Goal: Task Accomplishment & Management: Use online tool/utility

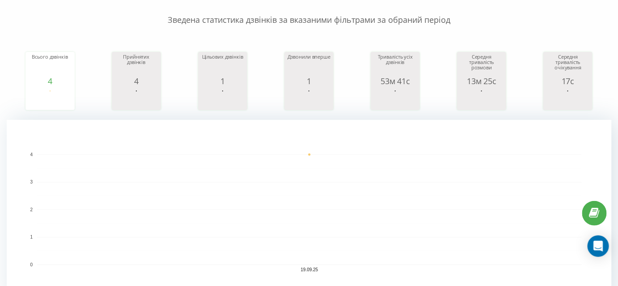
scroll to position [81, 0]
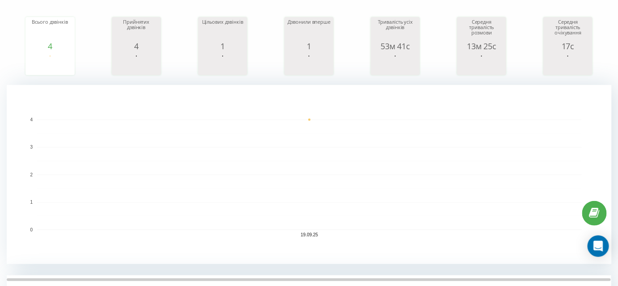
scroll to position [122, 0]
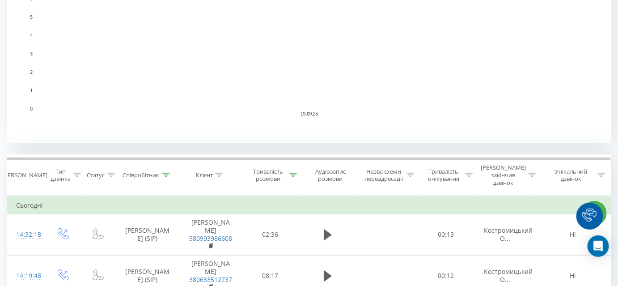
scroll to position [285, 0]
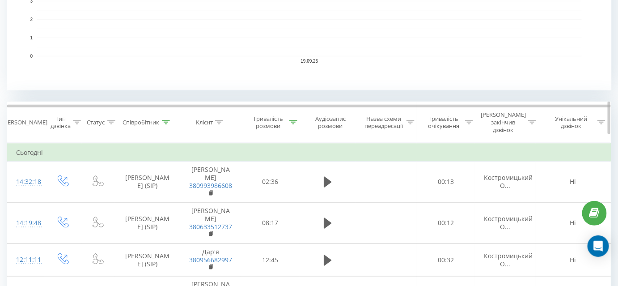
click at [291, 120] on icon at bounding box center [293, 122] width 8 height 4
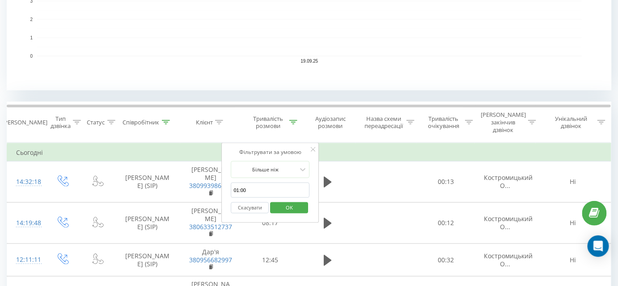
click at [249, 202] on button "Скасувати" at bounding box center [250, 207] width 38 height 11
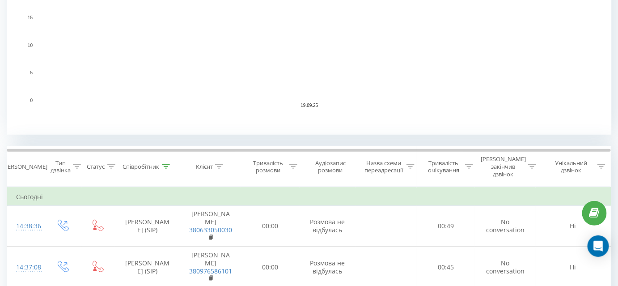
scroll to position [308, 0]
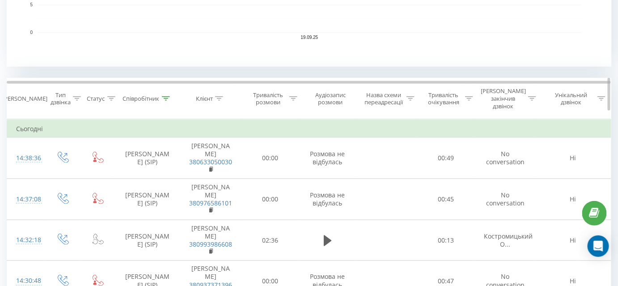
click at [168, 96] on icon at bounding box center [166, 98] width 8 height 4
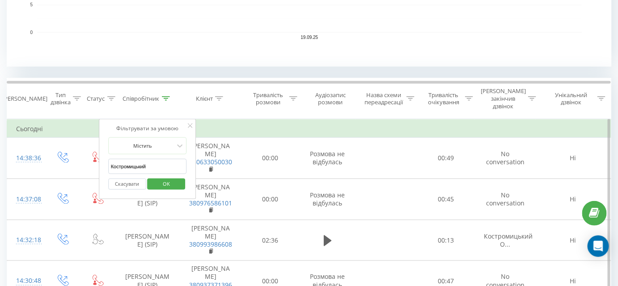
click at [147, 159] on input "Костромицький" at bounding box center [147, 167] width 79 height 16
type input "Тягло"
click button "OK" at bounding box center [167, 184] width 38 height 11
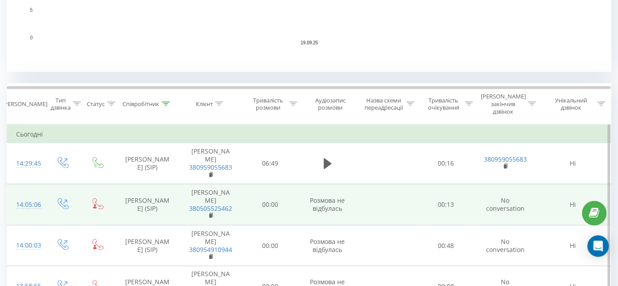
scroll to position [312, 0]
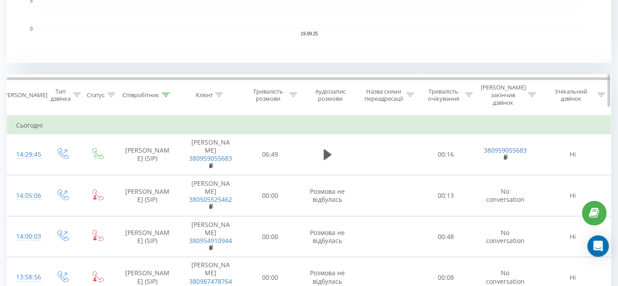
click at [296, 93] on icon at bounding box center [293, 95] width 8 height 4
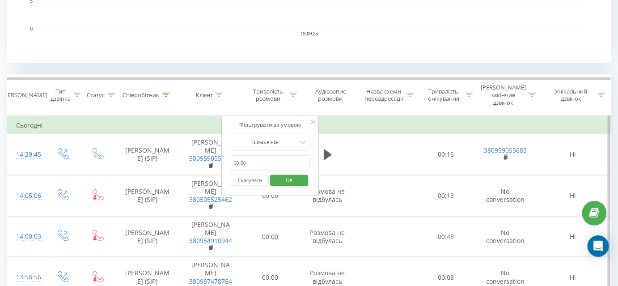
click at [266, 155] on input "01:00" at bounding box center [270, 163] width 79 height 16
type input "01:00"
click at [293, 173] on span "OK" at bounding box center [289, 180] width 25 height 14
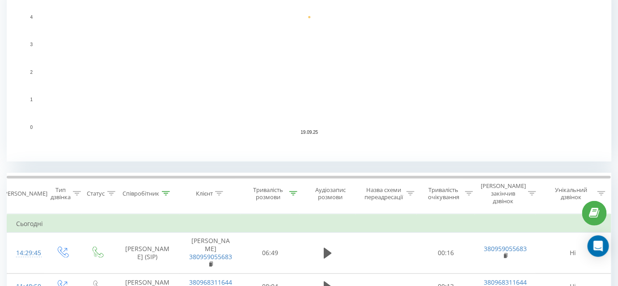
scroll to position [244, 0]
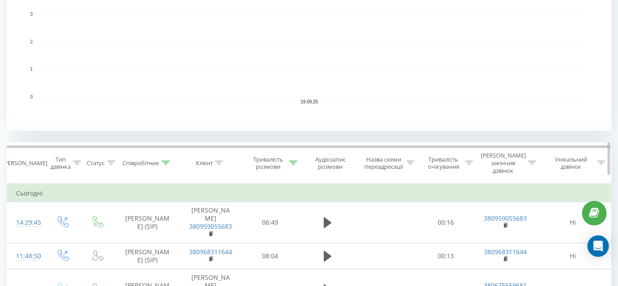
click at [165, 161] on icon at bounding box center [166, 163] width 8 height 4
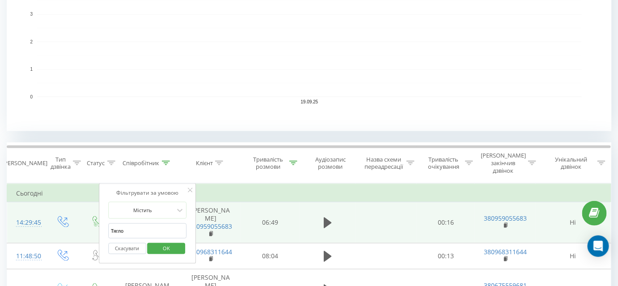
click at [305, 202] on td at bounding box center [328, 222] width 56 height 41
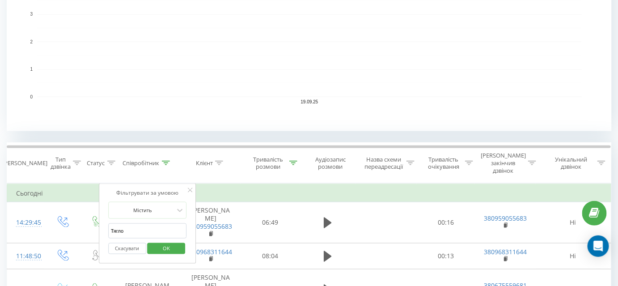
click at [190, 188] on icon at bounding box center [190, 190] width 4 height 4
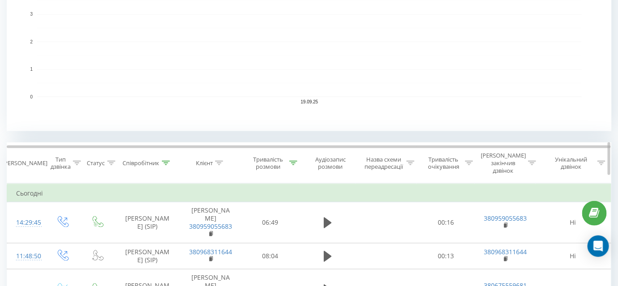
click at [164, 161] on icon at bounding box center [166, 163] width 8 height 4
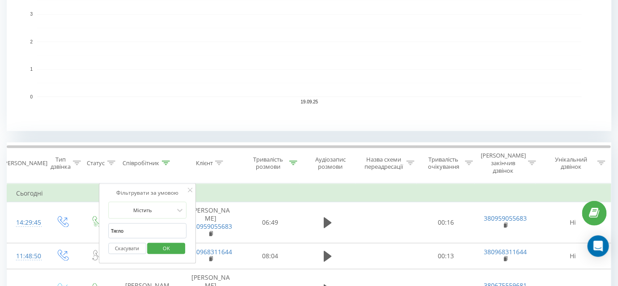
click at [146, 224] on input "Тягло" at bounding box center [147, 231] width 79 height 16
click at [145, 224] on input "Тягло" at bounding box center [147, 231] width 79 height 16
type input "Т"
type input "[PERSON_NAME]"
click button "OK" at bounding box center [167, 248] width 38 height 11
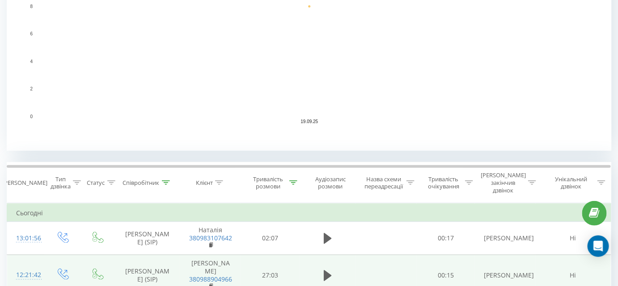
scroll to position [283, 0]
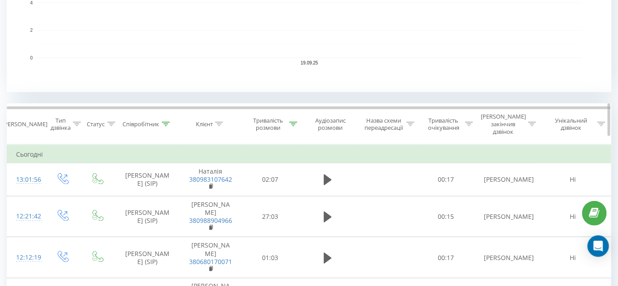
click at [170, 122] on icon at bounding box center [166, 124] width 8 height 4
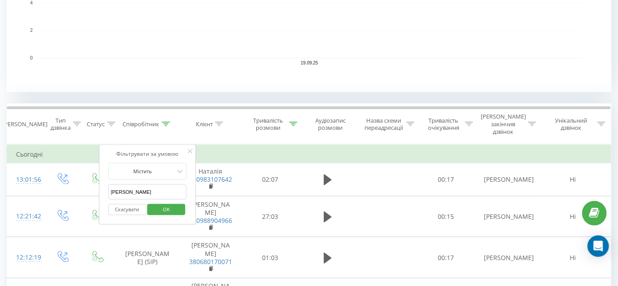
click at [137, 184] on input "[PERSON_NAME]" at bounding box center [147, 192] width 79 height 16
type input "Ь"
type input "[PERSON_NAME]"
click button "OK" at bounding box center [167, 209] width 38 height 11
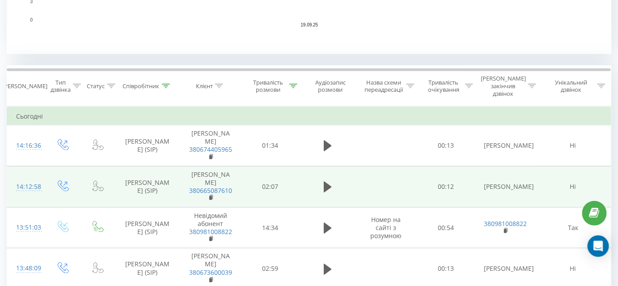
scroll to position [325, 0]
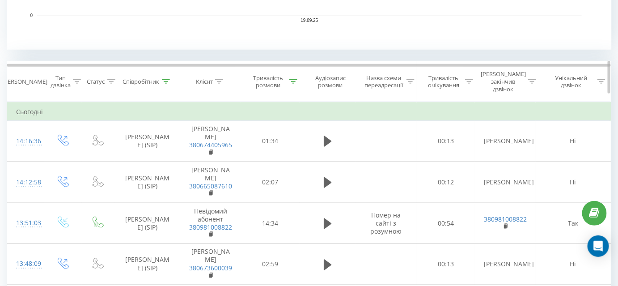
click at [164, 79] on icon at bounding box center [166, 81] width 8 height 4
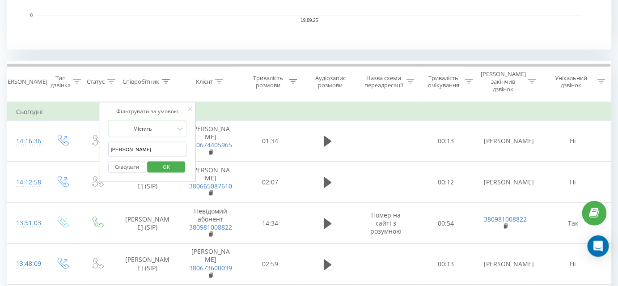
click at [136, 144] on input "[PERSON_NAME]" at bounding box center [147, 150] width 79 height 16
type input "[PERSON_NAME]"
click button "OK" at bounding box center [167, 167] width 38 height 11
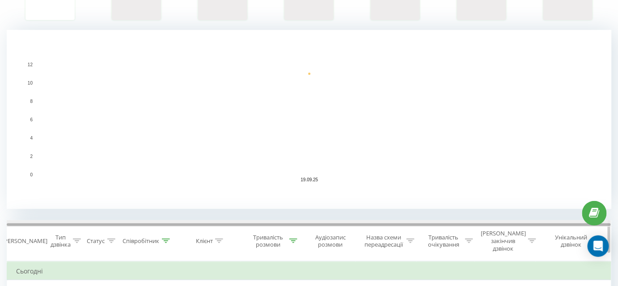
scroll to position [288, 0]
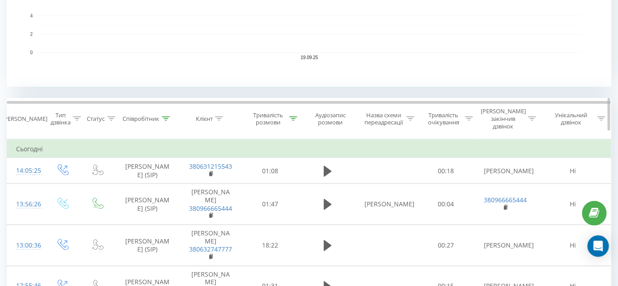
click at [166, 116] on icon at bounding box center [166, 118] width 8 height 4
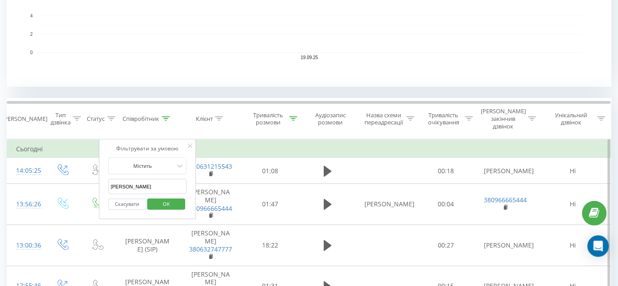
click at [154, 179] on input "[PERSON_NAME]" at bounding box center [147, 187] width 79 height 16
type input "Костромицький"
click button "OK" at bounding box center [167, 204] width 38 height 11
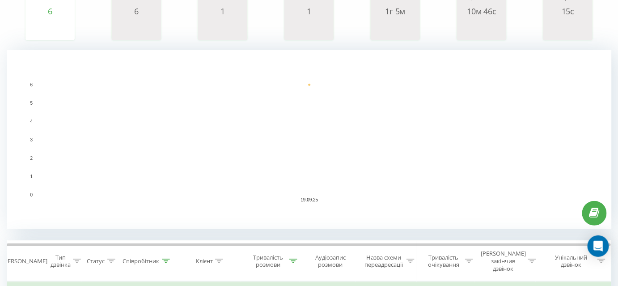
scroll to position [24, 0]
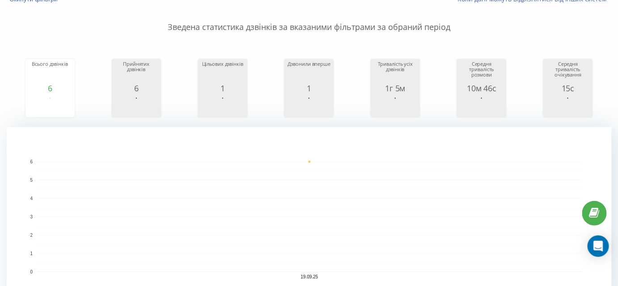
scroll to position [64, 0]
